Goal: Information Seeking & Learning: Learn about a topic

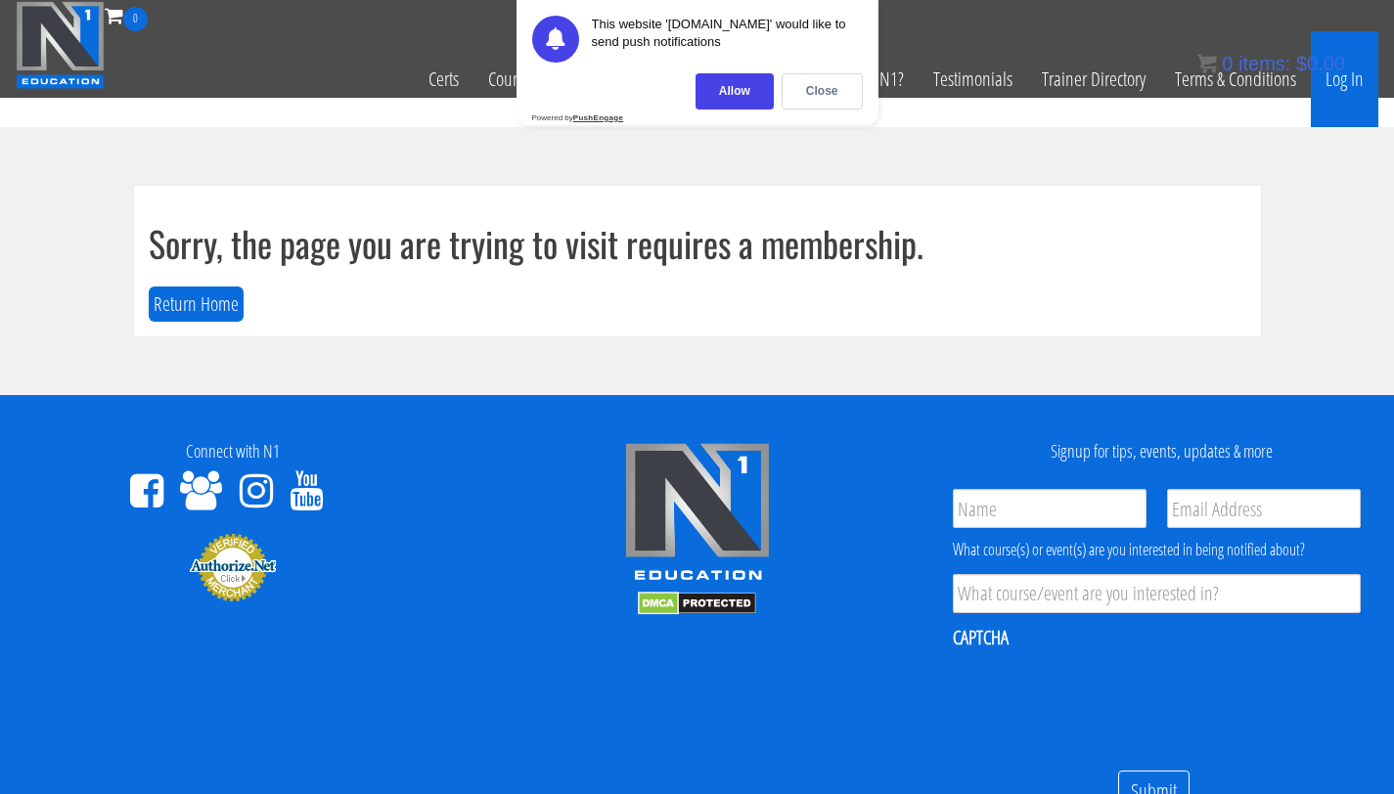
click at [1360, 74] on link "Log In" at bounding box center [1344, 79] width 67 height 96
click at [811, 98] on div "Close" at bounding box center [822, 91] width 81 height 36
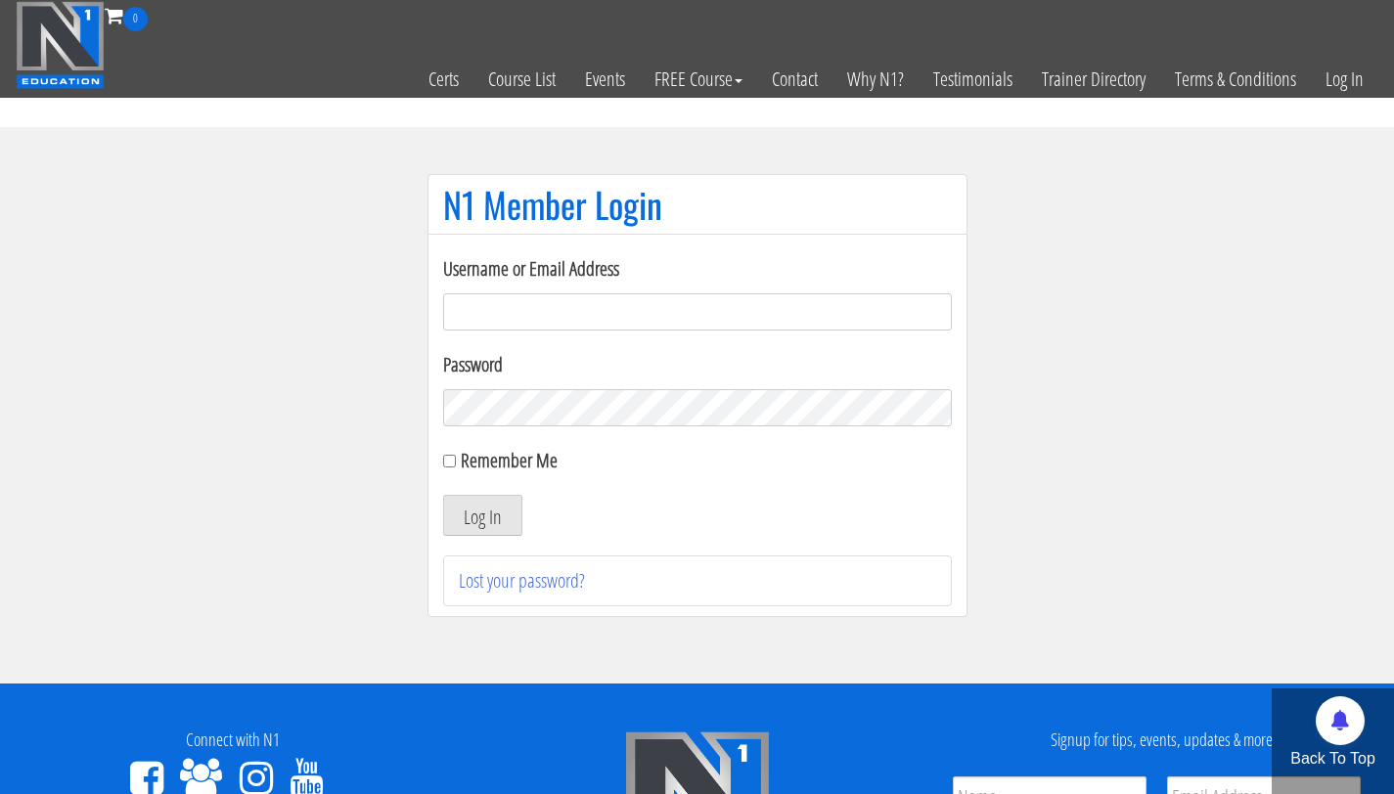
type input "[EMAIL_ADDRESS][DOMAIN_NAME]"
click at [443, 495] on button "Log In" at bounding box center [482, 515] width 79 height 41
click at [456, 507] on button "Log In" at bounding box center [482, 515] width 79 height 41
click at [461, 507] on button "Log In" at bounding box center [482, 515] width 79 height 41
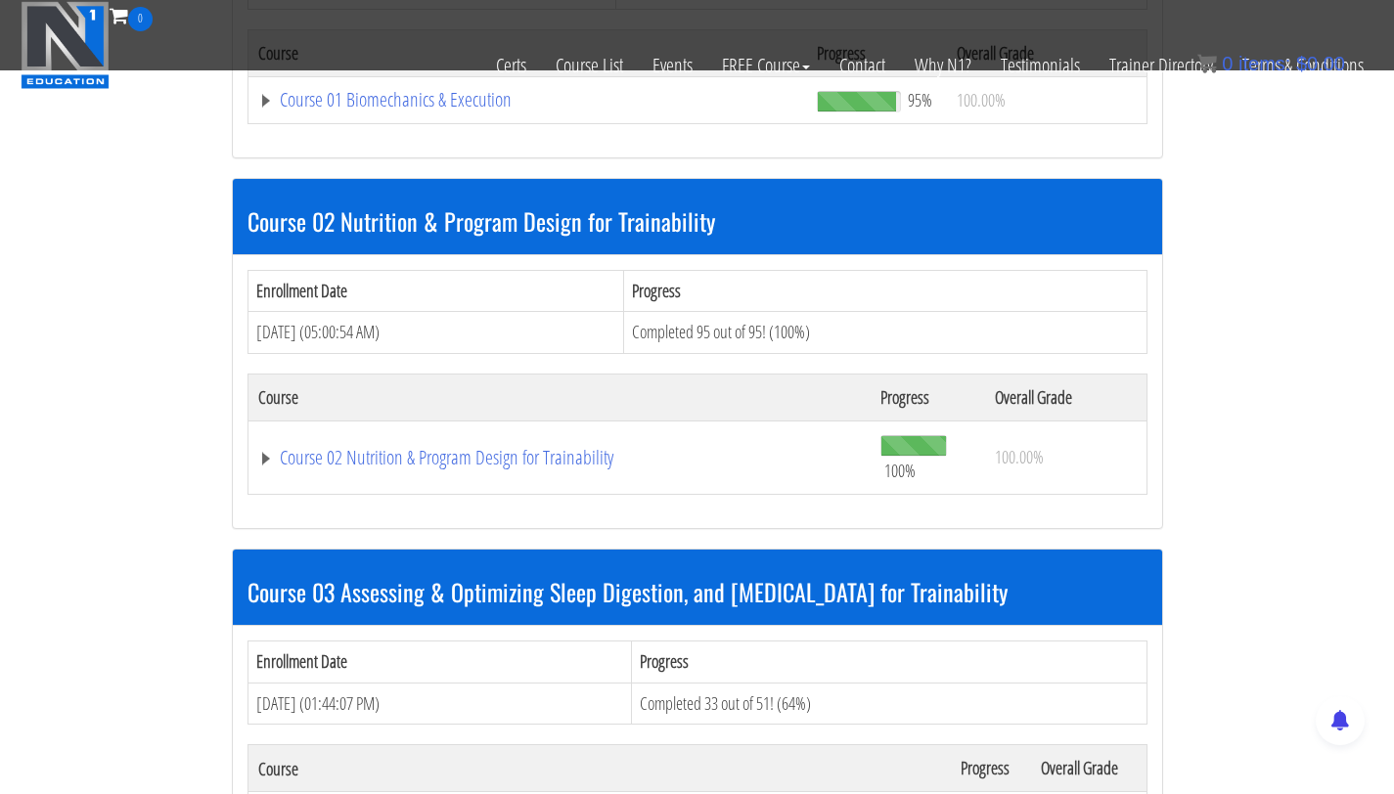
scroll to position [1063, 0]
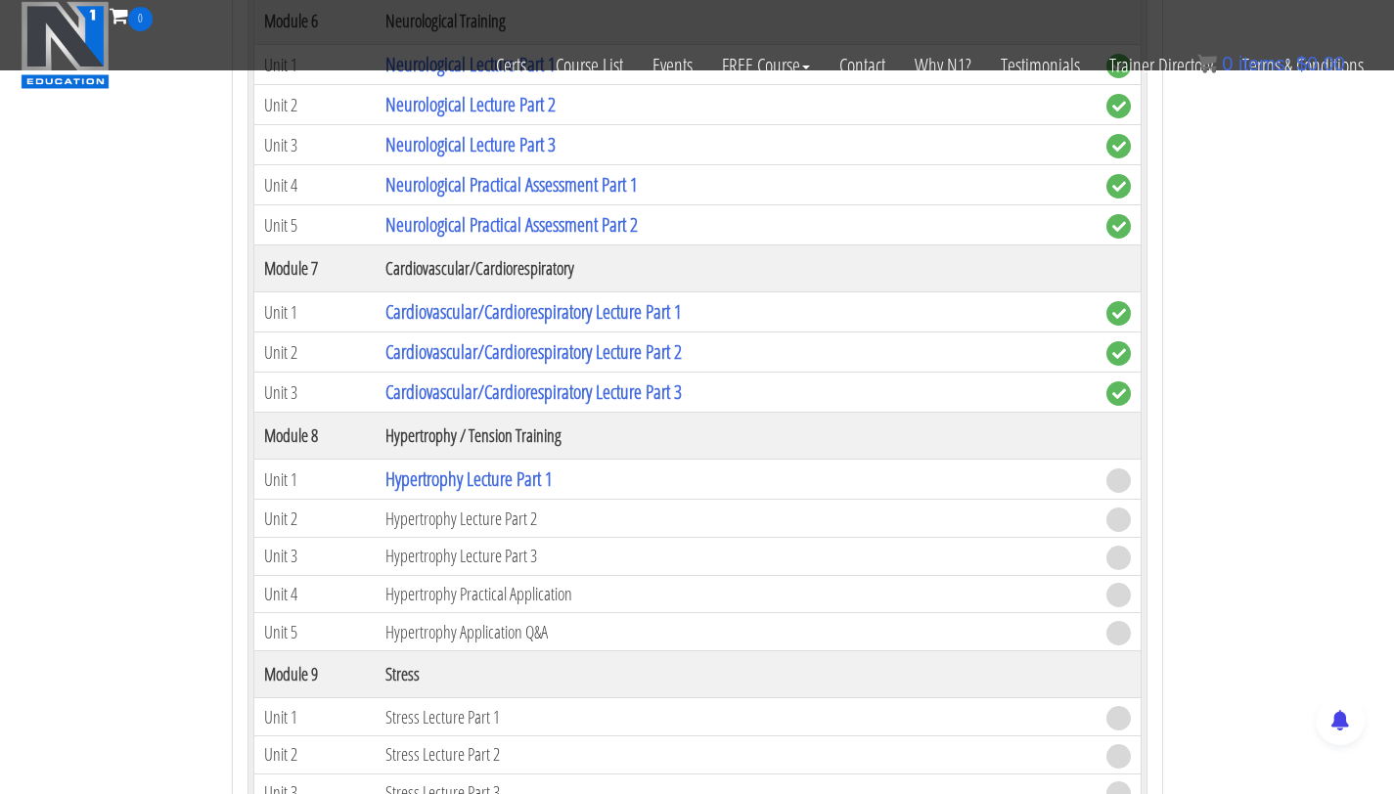
scroll to position [2915, 0]
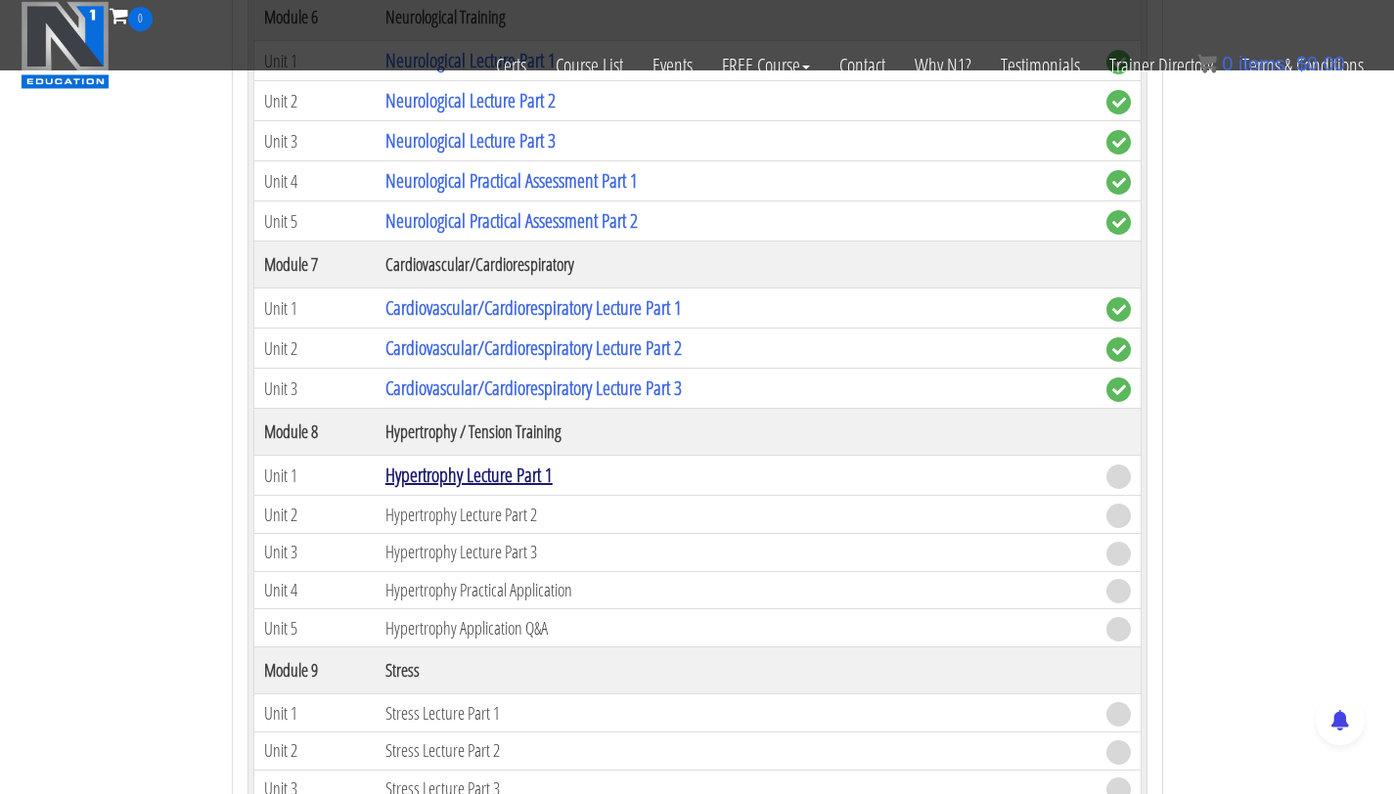
click at [492, 483] on link "Hypertrophy Lecture Part 1" at bounding box center [468, 475] width 167 height 26
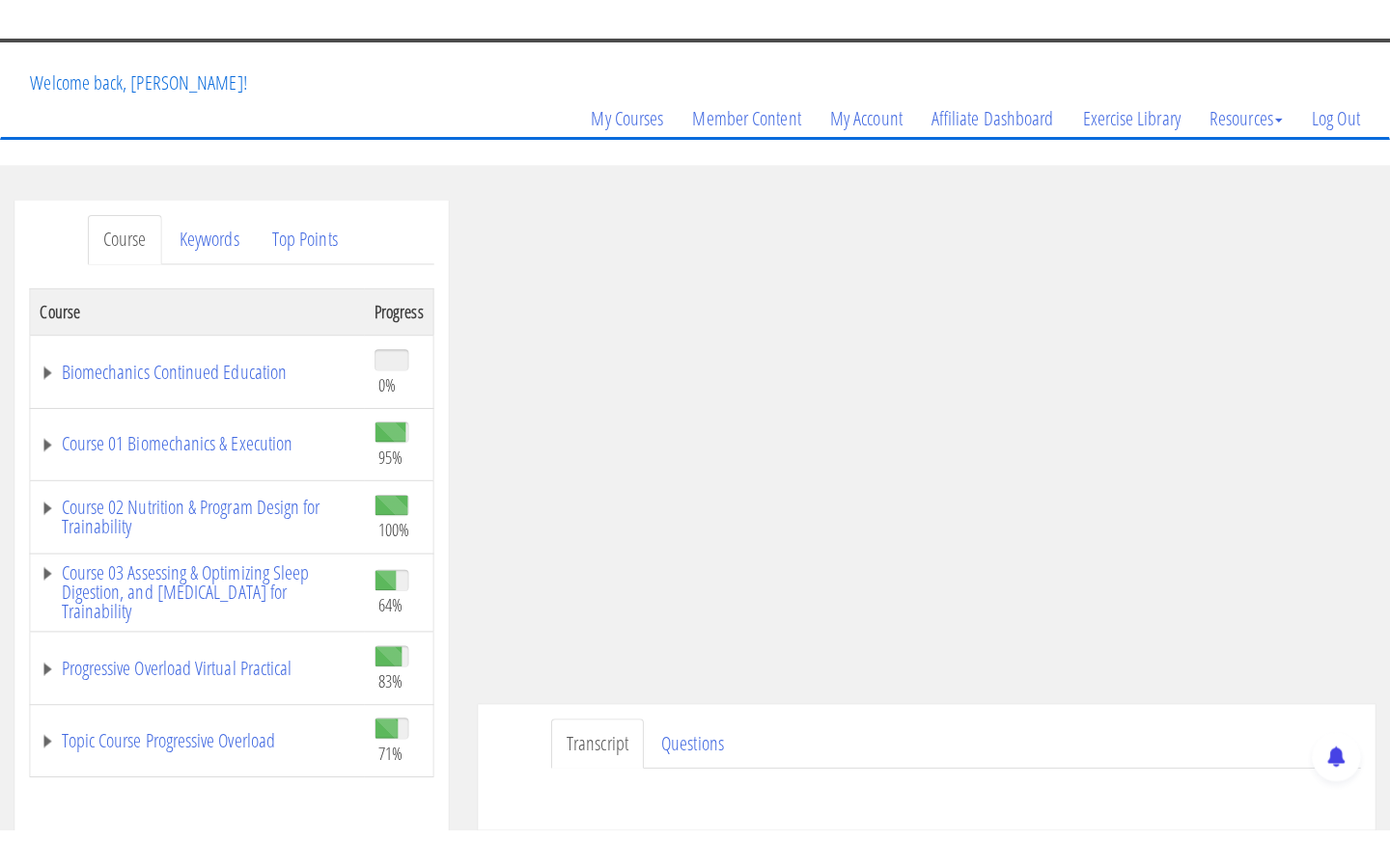
scroll to position [194, 0]
